Goal: Task Accomplishment & Management: Manage account settings

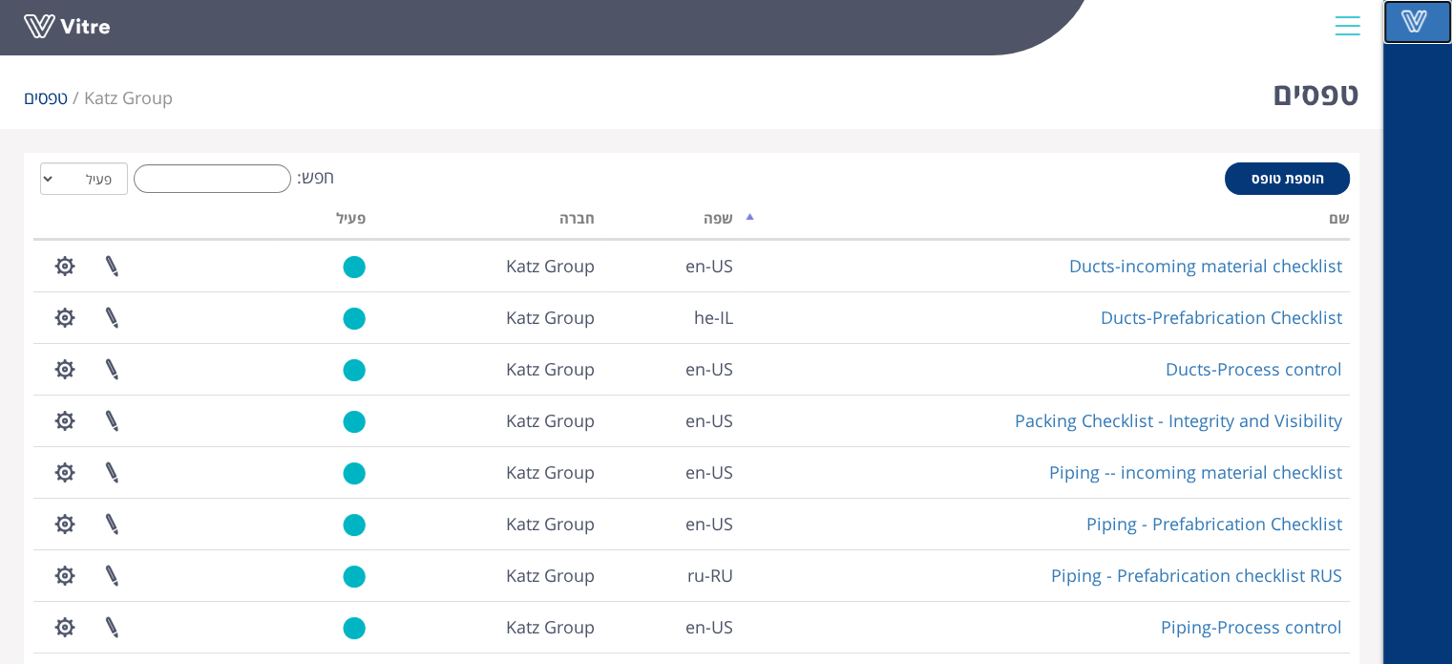
click at [1402, 41] on link "Vitre" at bounding box center [1418, 22] width 69 height 44
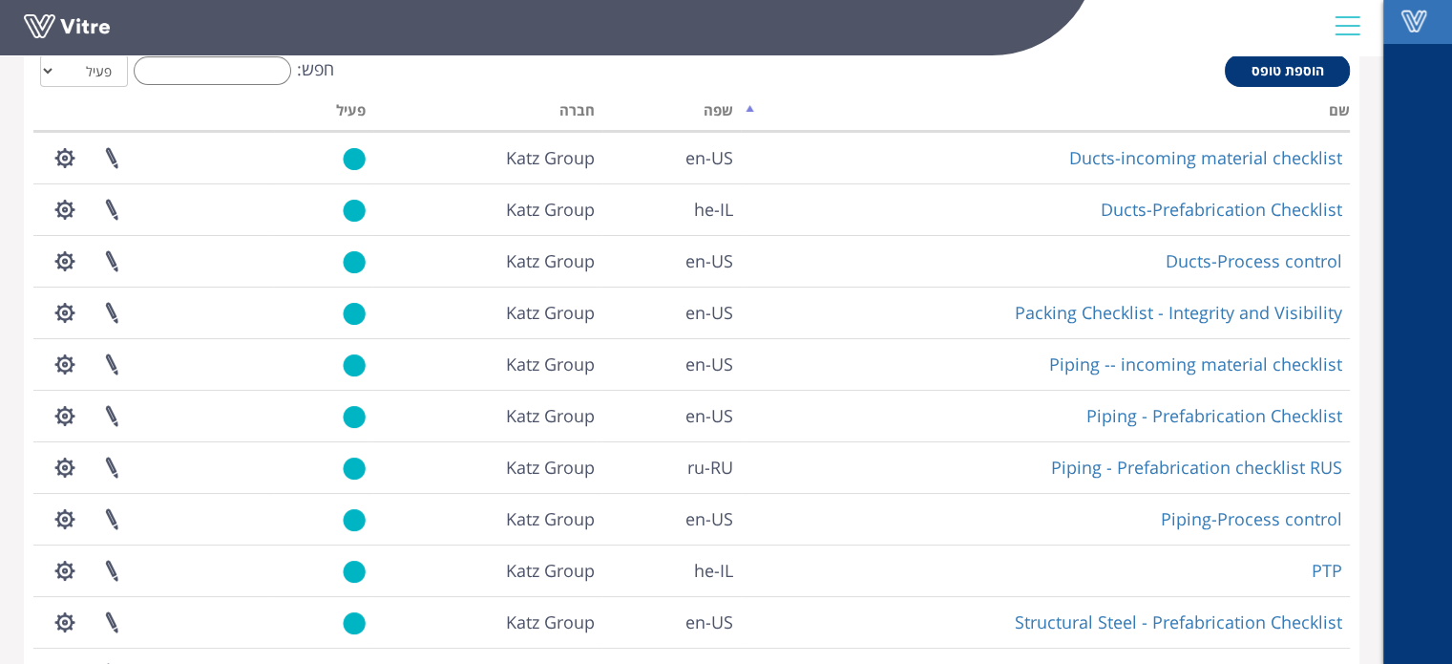
scroll to position [191, 0]
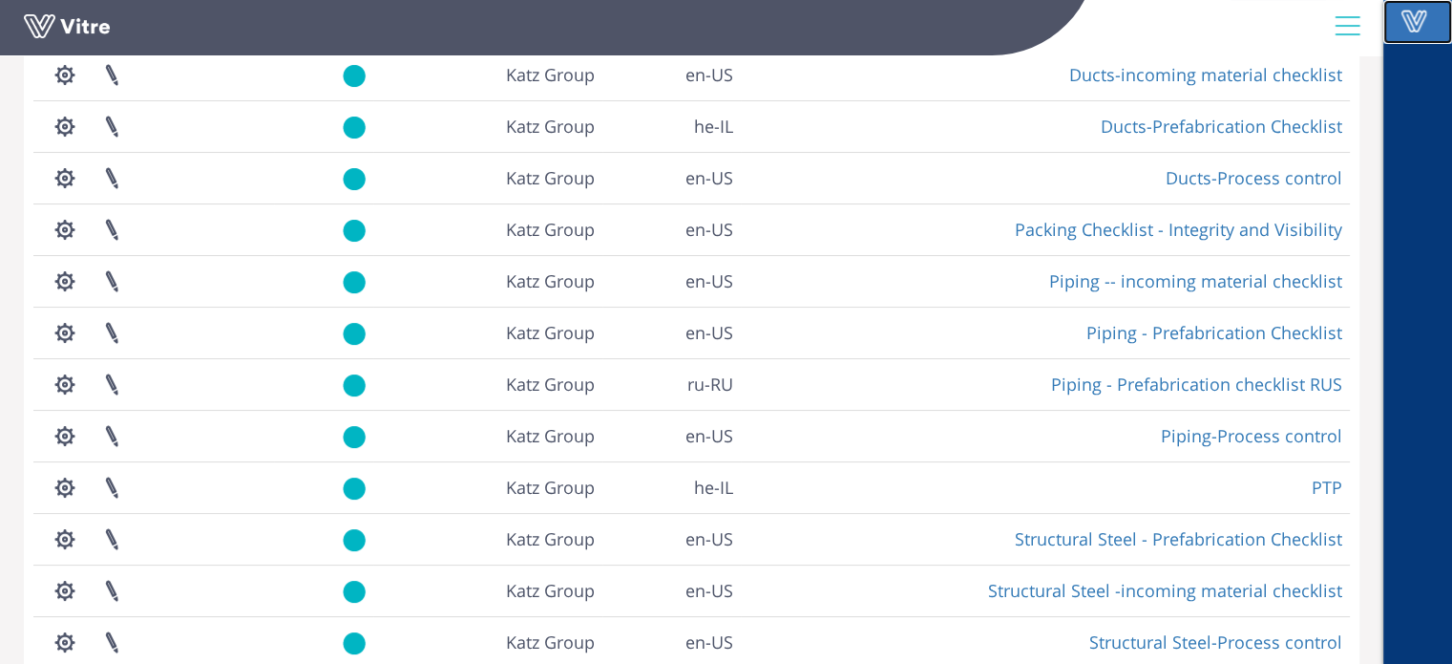
click at [1425, 11] on span at bounding box center [1414, 21] width 48 height 23
